Goal: Transaction & Acquisition: Download file/media

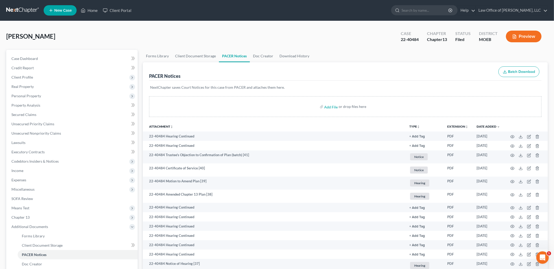
click at [92, 4] on ul "New Case Home Client Portal - No Result - See all results Or Press Enter... Hel…" at bounding box center [296, 11] width 504 height 14
click at [90, 13] on link "Home" at bounding box center [89, 10] width 22 height 9
click at [91, 9] on link "Home" at bounding box center [89, 10] width 22 height 9
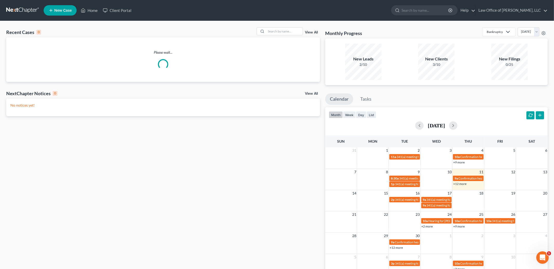
click at [285, 36] on div "Recent Cases 0 View All" at bounding box center [163, 32] width 314 height 10
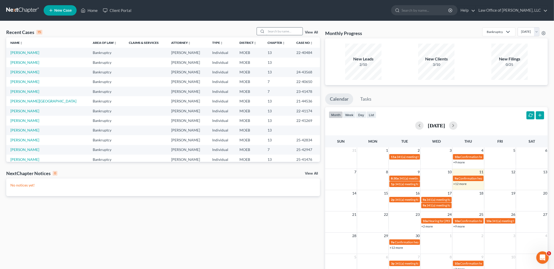
click at [284, 30] on input "search" at bounding box center [284, 32] width 36 height 8
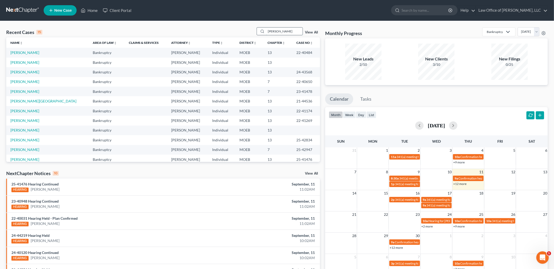
type input "[PERSON_NAME]"
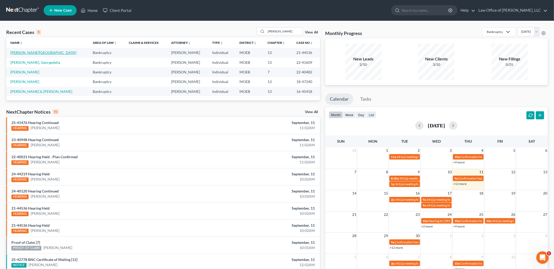
click at [29, 52] on link "[PERSON_NAME][GEOGRAPHIC_DATA]" at bounding box center [43, 52] width 66 height 4
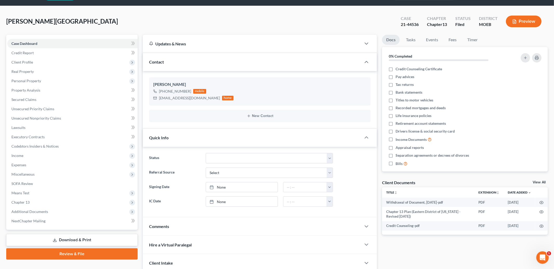
scroll to position [56, 0]
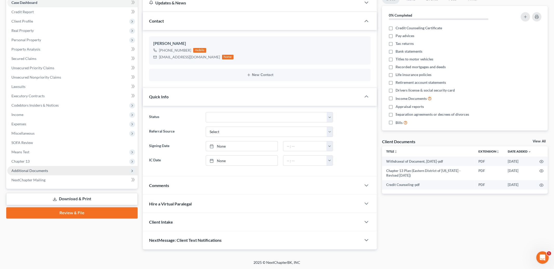
click at [24, 170] on span "Additional Documents" at bounding box center [29, 171] width 37 height 4
click at [24, 171] on span "Additional Documents" at bounding box center [29, 171] width 37 height 4
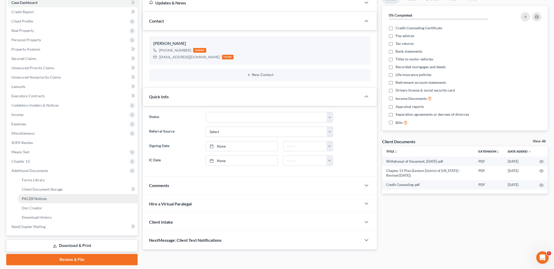
click at [31, 198] on span "PACER Notices" at bounding box center [34, 199] width 25 height 4
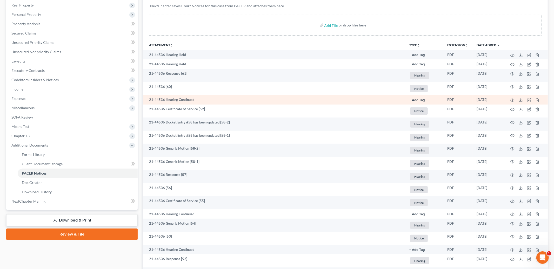
scroll to position [84, 0]
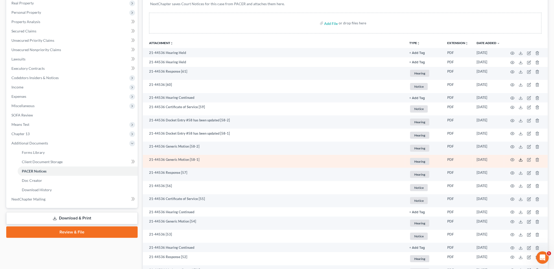
click at [521, 160] on polyline at bounding box center [521, 160] width 2 height 1
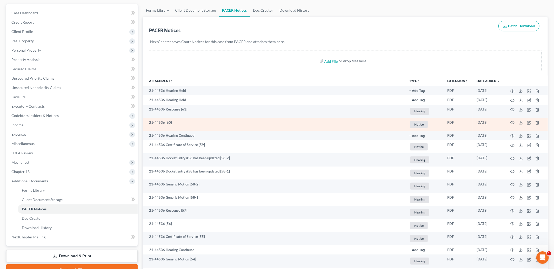
scroll to position [48, 0]
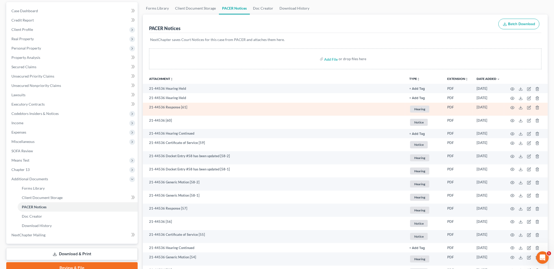
click at [519, 110] on td at bounding box center [526, 109] width 44 height 13
click at [522, 107] on polyline at bounding box center [521, 107] width 2 height 1
